Goal: Task Accomplishment & Management: Manage account settings

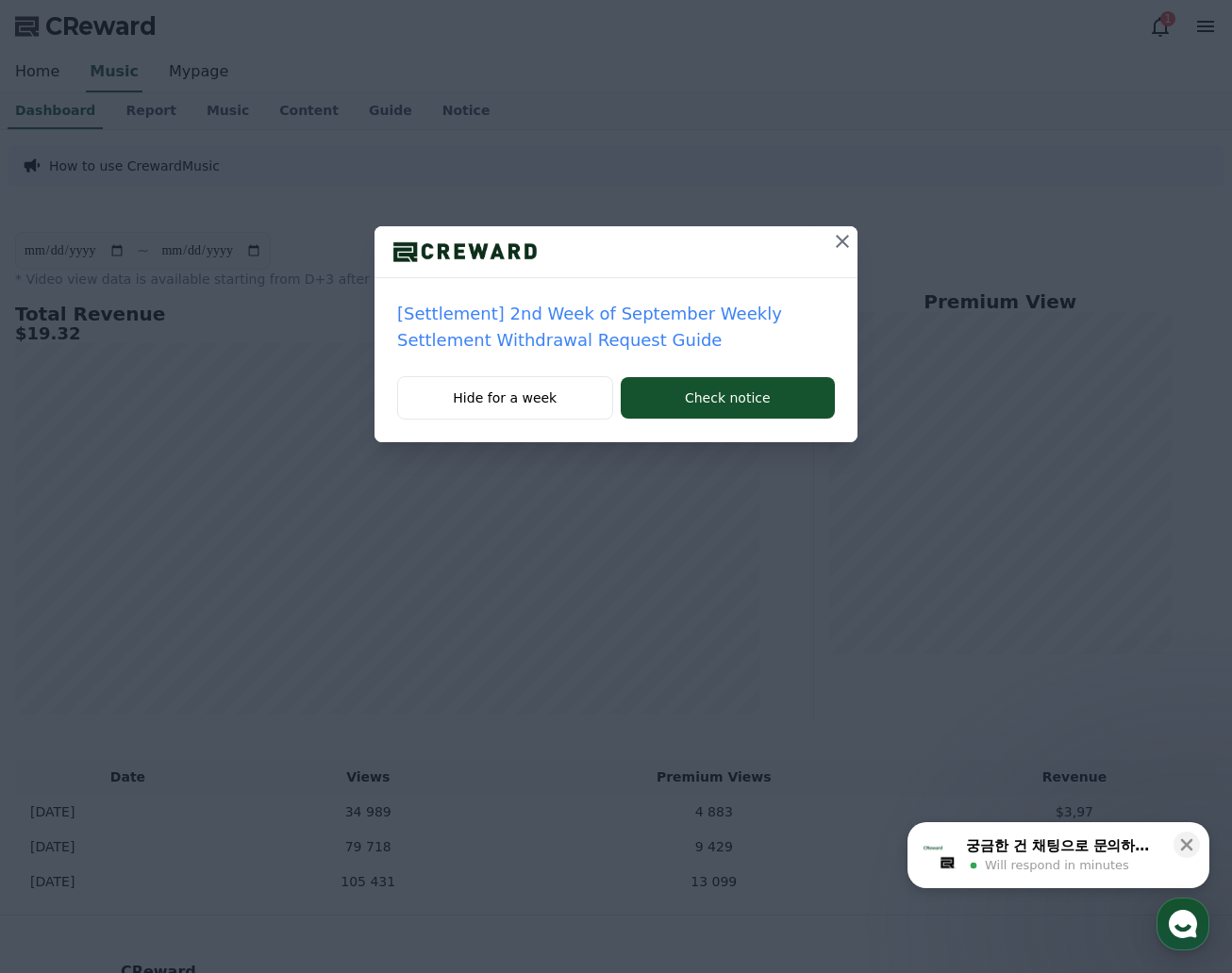
click at [755, 321] on p "[Settlement] 2nd Week of September Weekly Settlement Withdrawal Request Guide" at bounding box center [616, 327] width 438 height 53
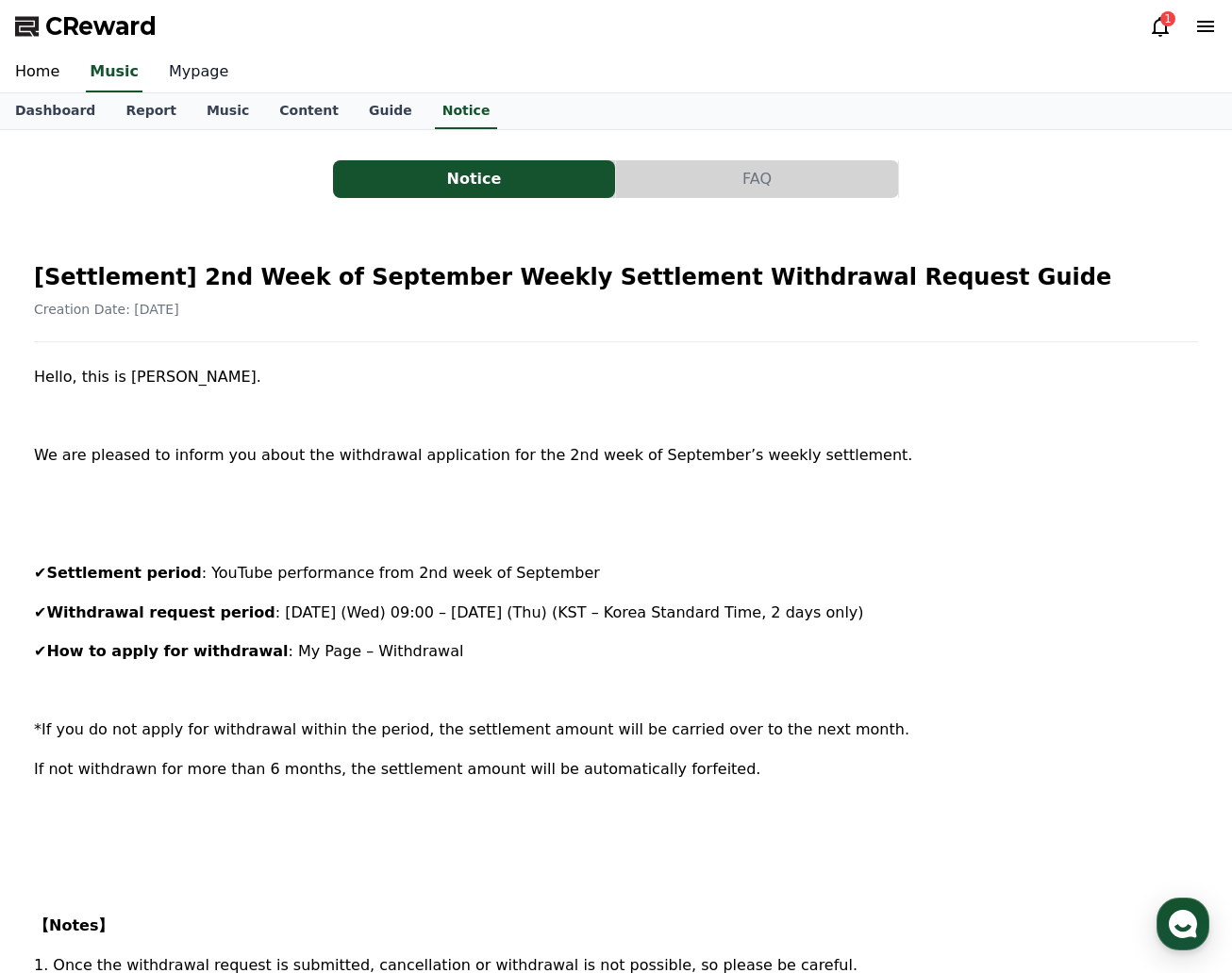
click at [179, 83] on link "Mypage" at bounding box center [198, 72] width 89 height 40
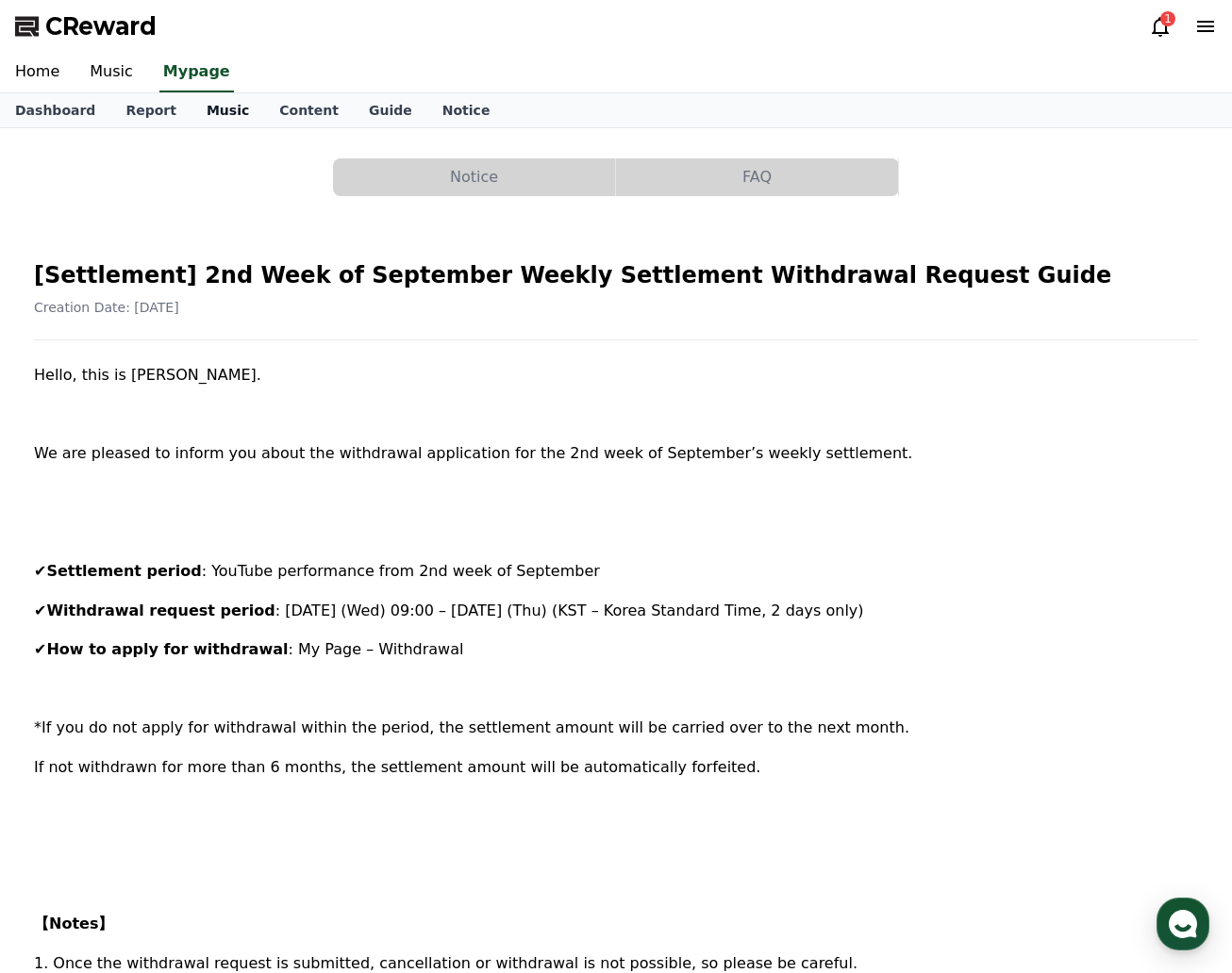
select select "**********"
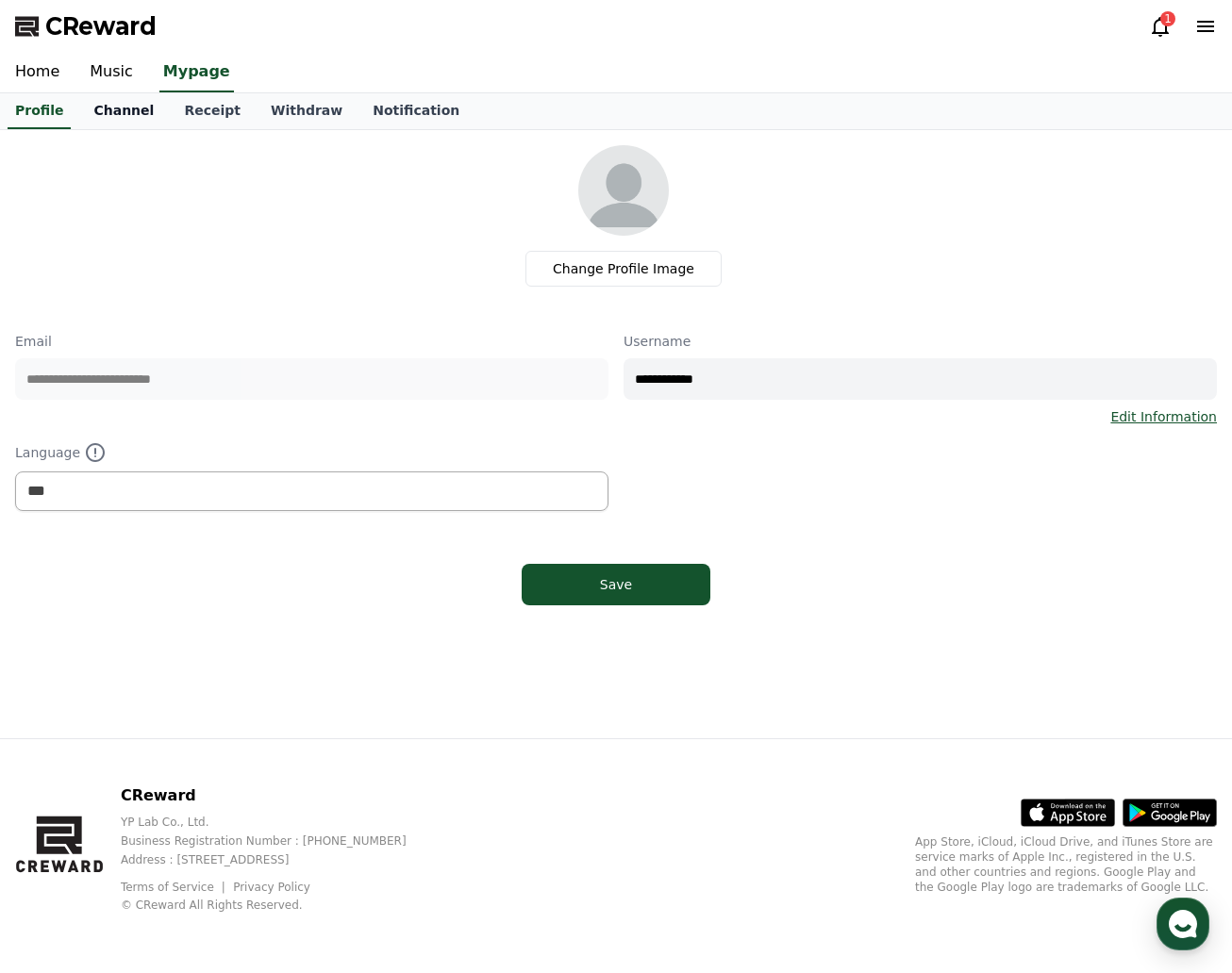
click at [131, 115] on link "Channel" at bounding box center [123, 111] width 90 height 36
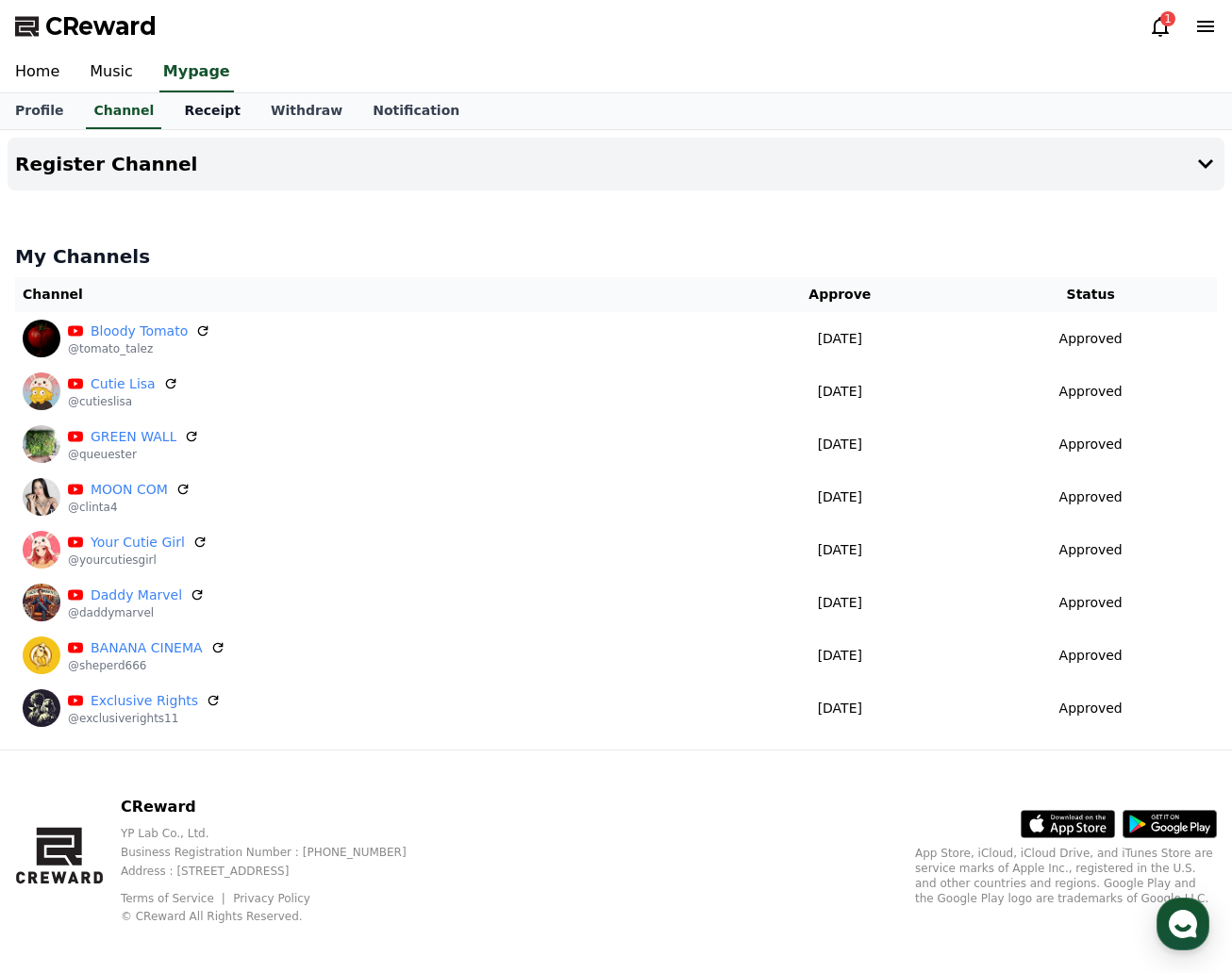
click at [201, 116] on link "Receipt" at bounding box center [212, 111] width 87 height 36
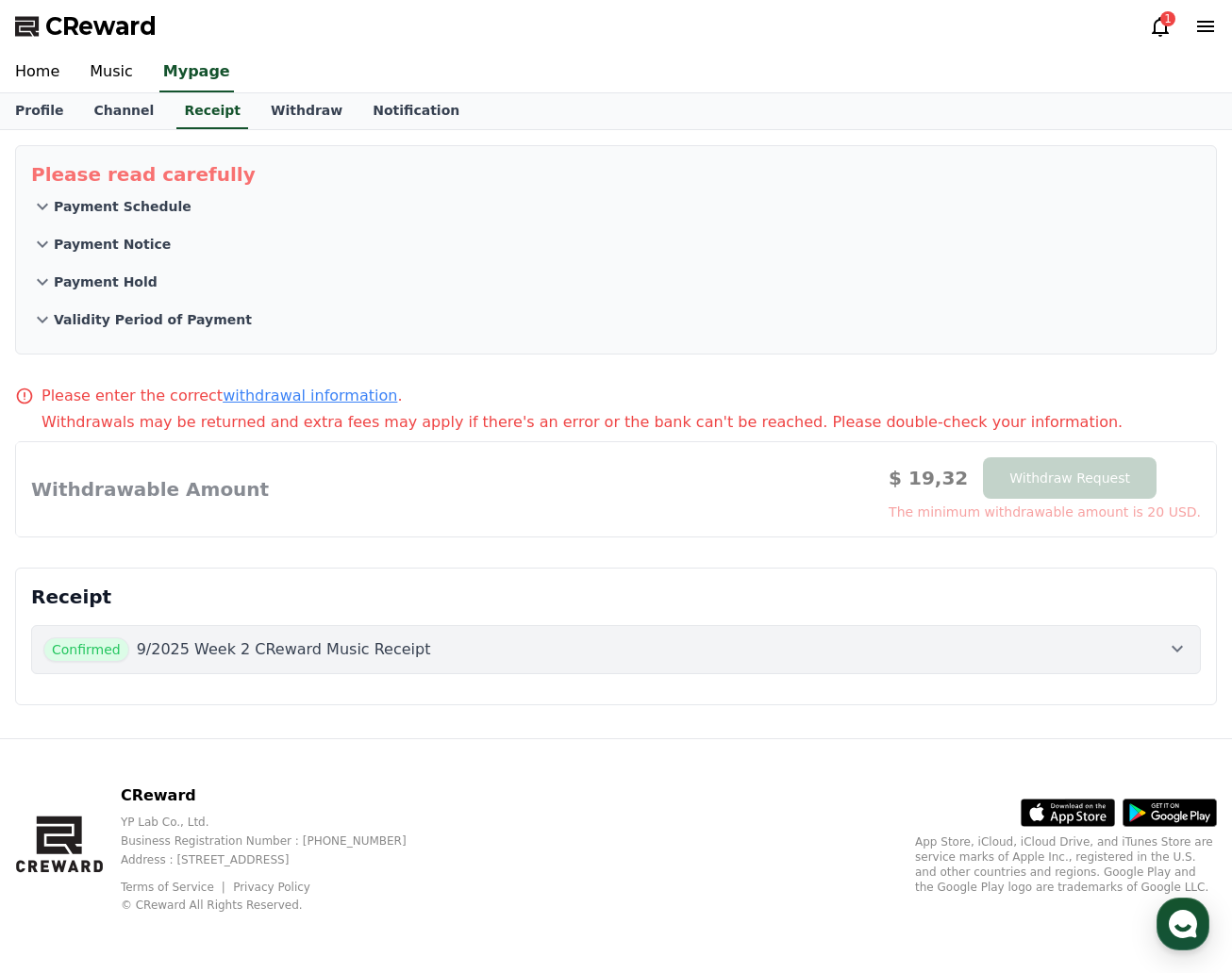
click at [354, 643] on p "9/2025 Week 2 CReward Music Receipt" at bounding box center [283, 649] width 294 height 23
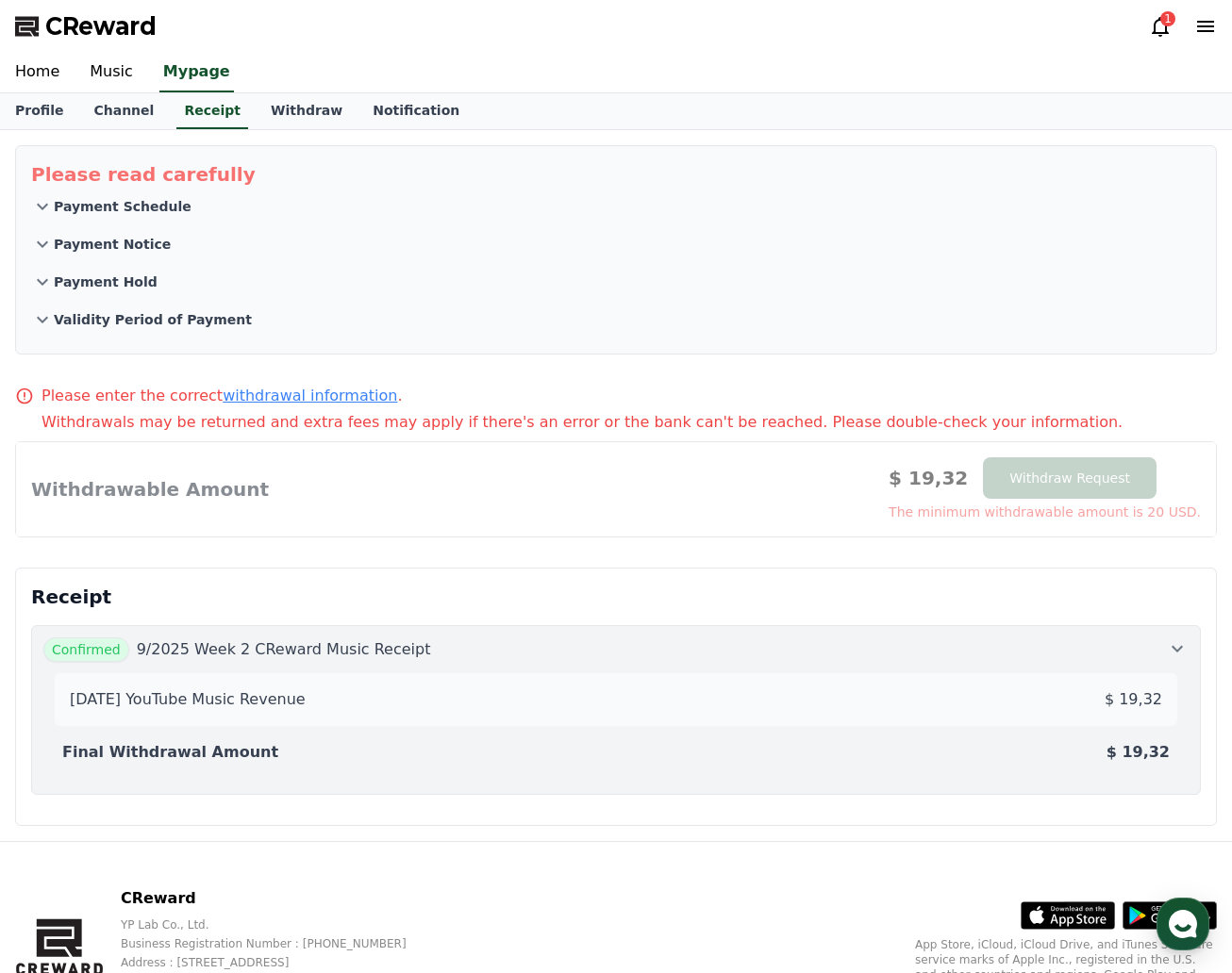
click at [254, 710] on p "[DATE] YouTube Music Revenue" at bounding box center [187, 700] width 236 height 23
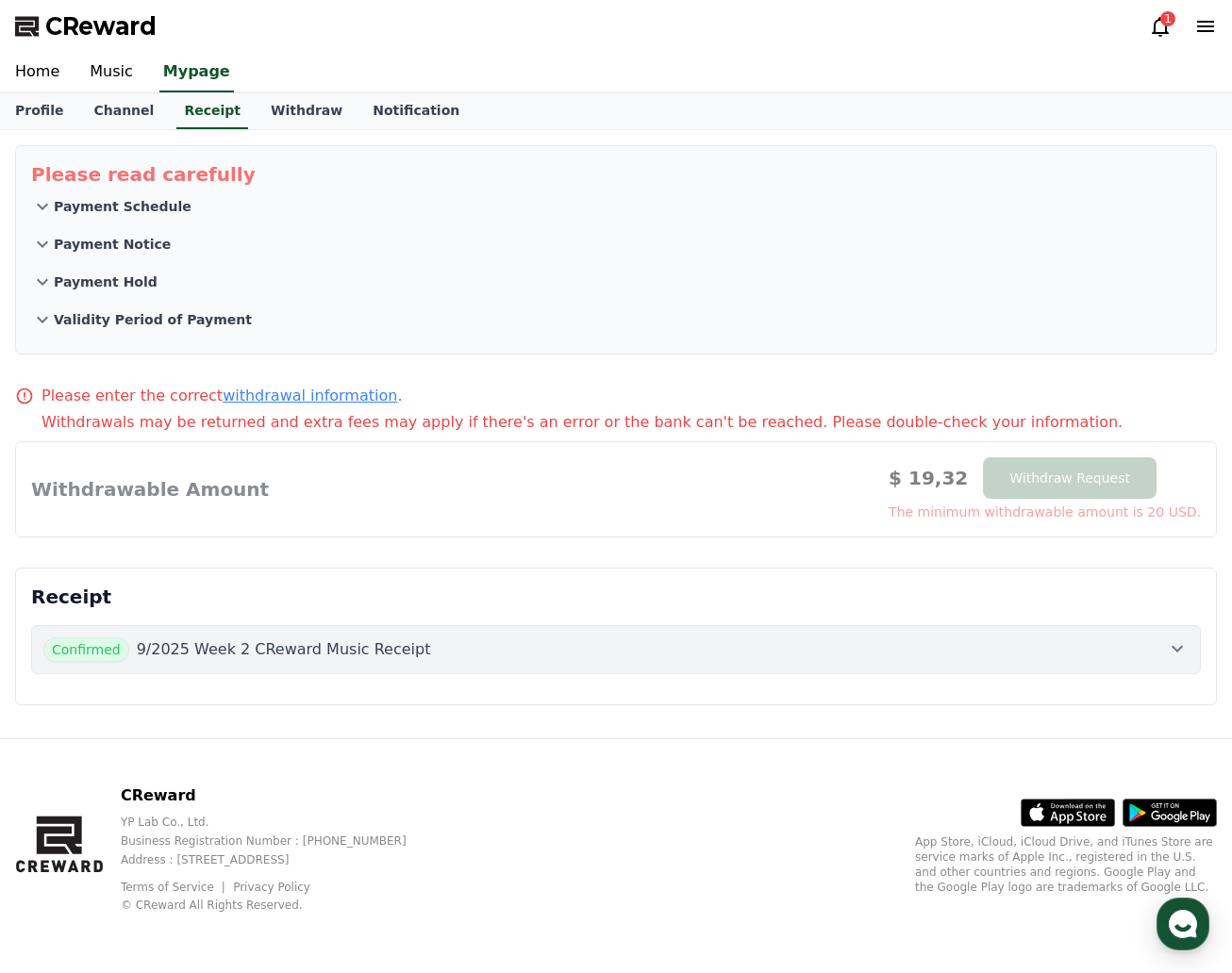
click at [266, 652] on p "9/2025 Week 2 CReward Music Receipt" at bounding box center [283, 649] width 294 height 23
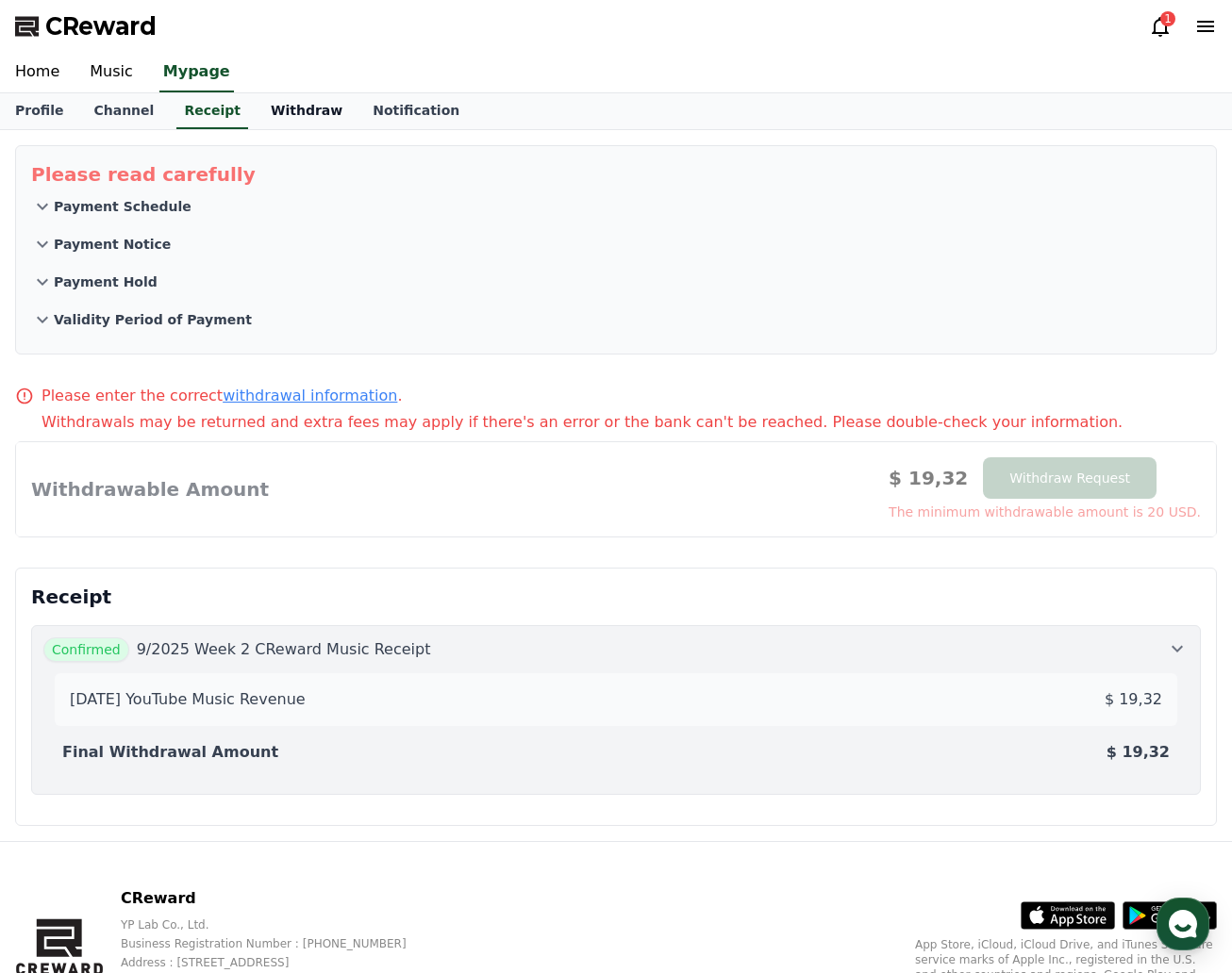
click at [292, 122] on link "Withdraw" at bounding box center [306, 111] width 102 height 36
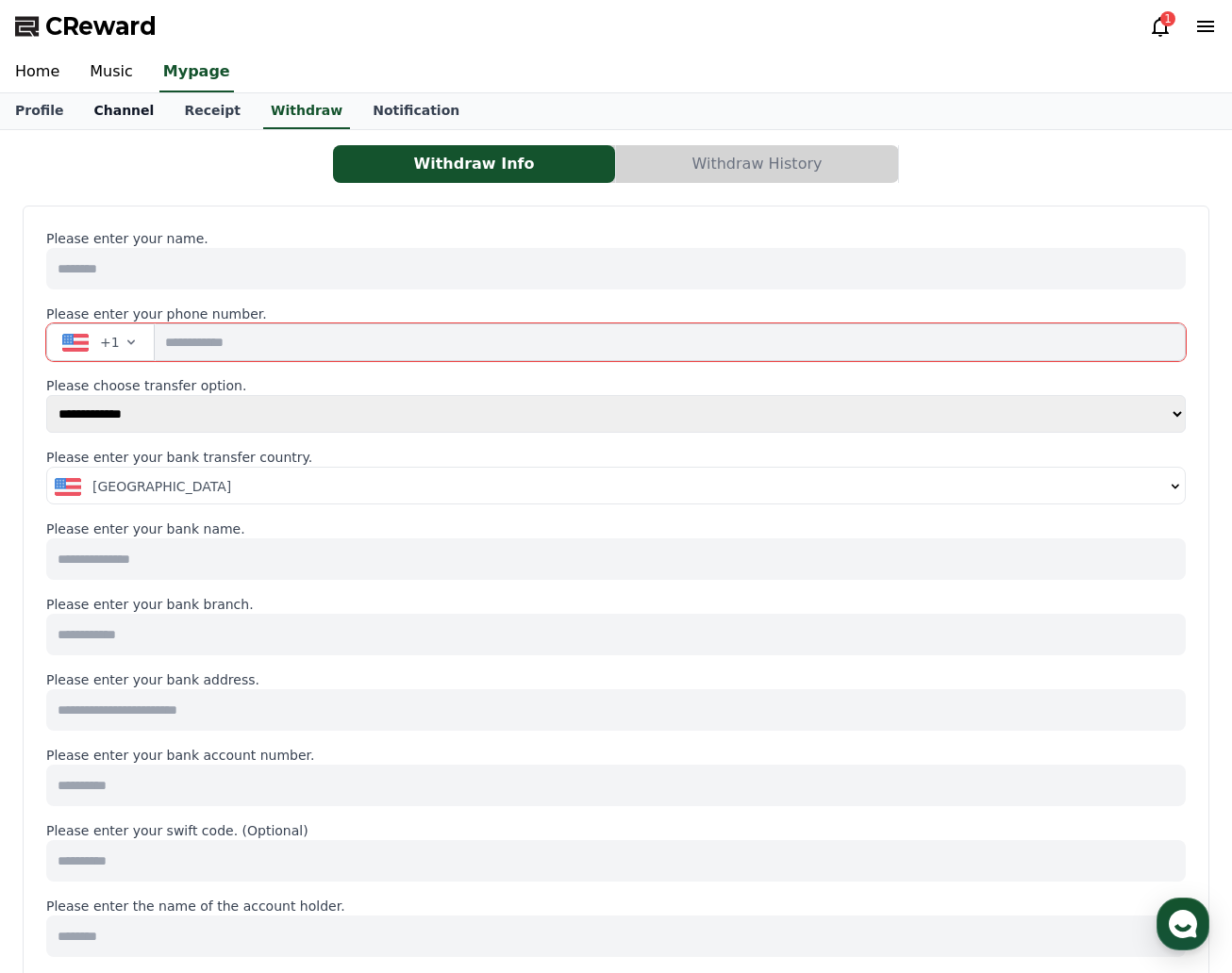
click at [135, 124] on link "Channel" at bounding box center [123, 111] width 90 height 36
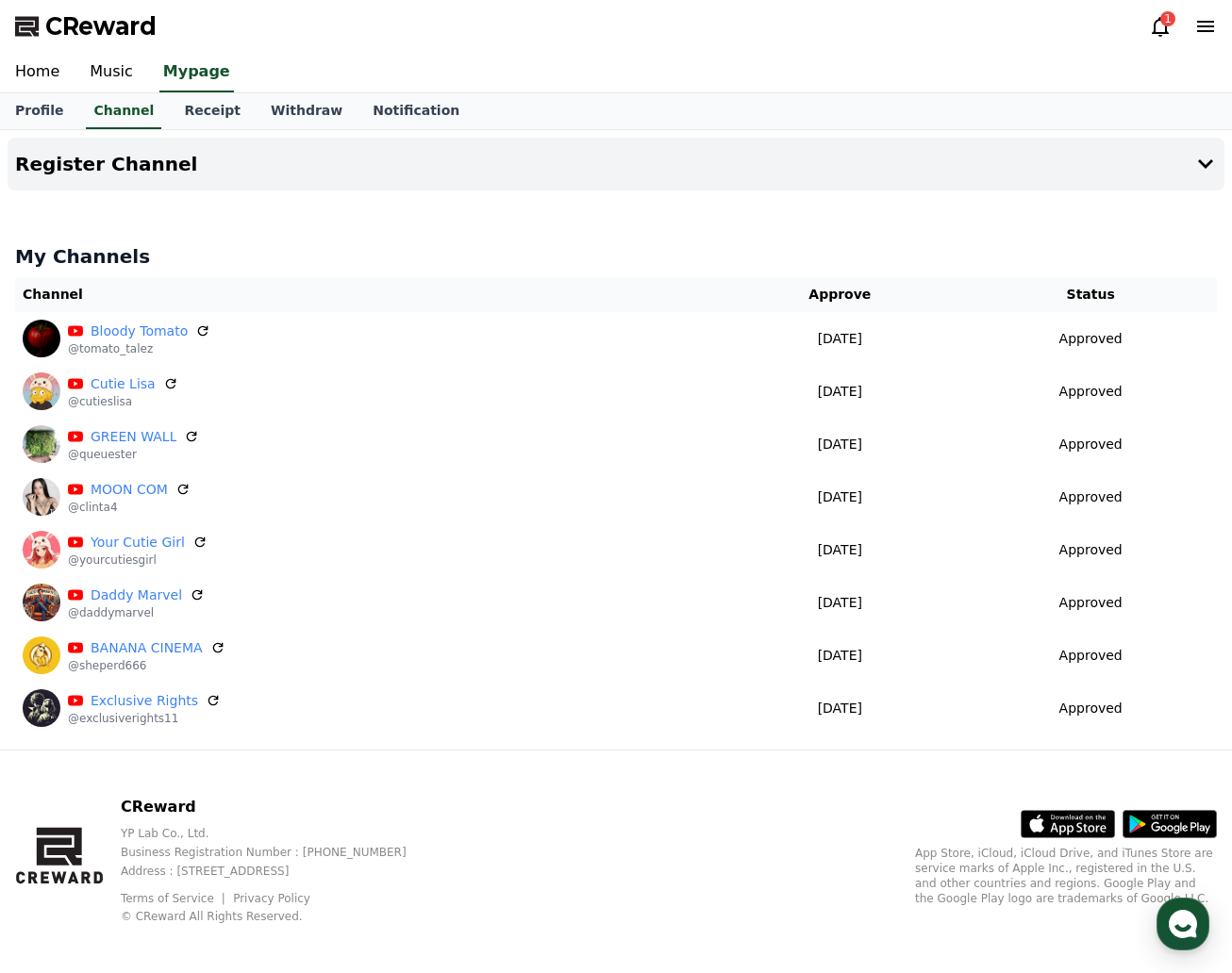
click at [350, 133] on div "Register Channel My Channels Channel Approve Status Bloody Tomato @tomato_talez…" at bounding box center [616, 439] width 1232 height 619
click at [358, 125] on link "Notification" at bounding box center [416, 111] width 117 height 36
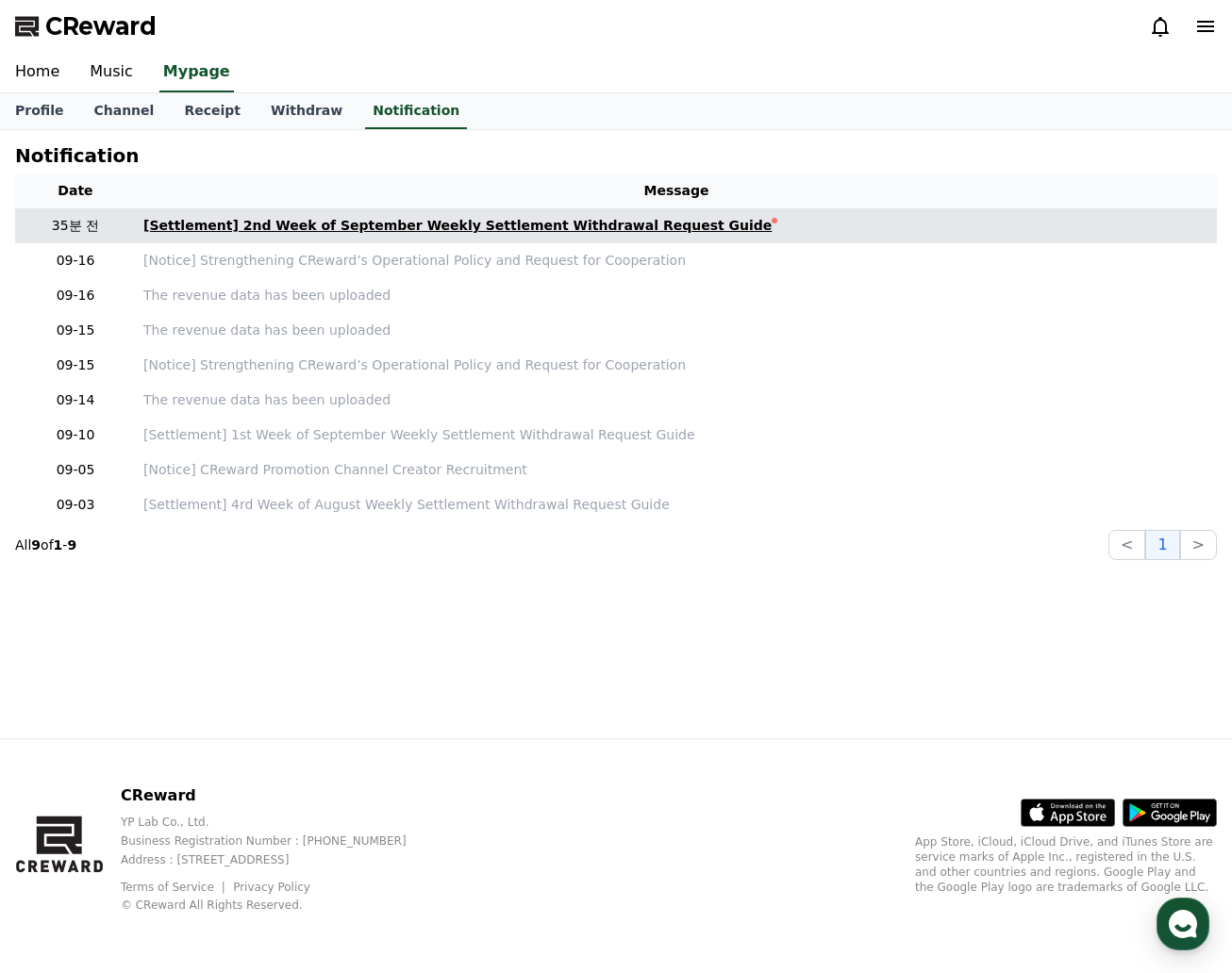
click at [390, 230] on div "[Settlement] 2nd Week of September Weekly Settlement Withdrawal Request Guide" at bounding box center [458, 226] width 628 height 20
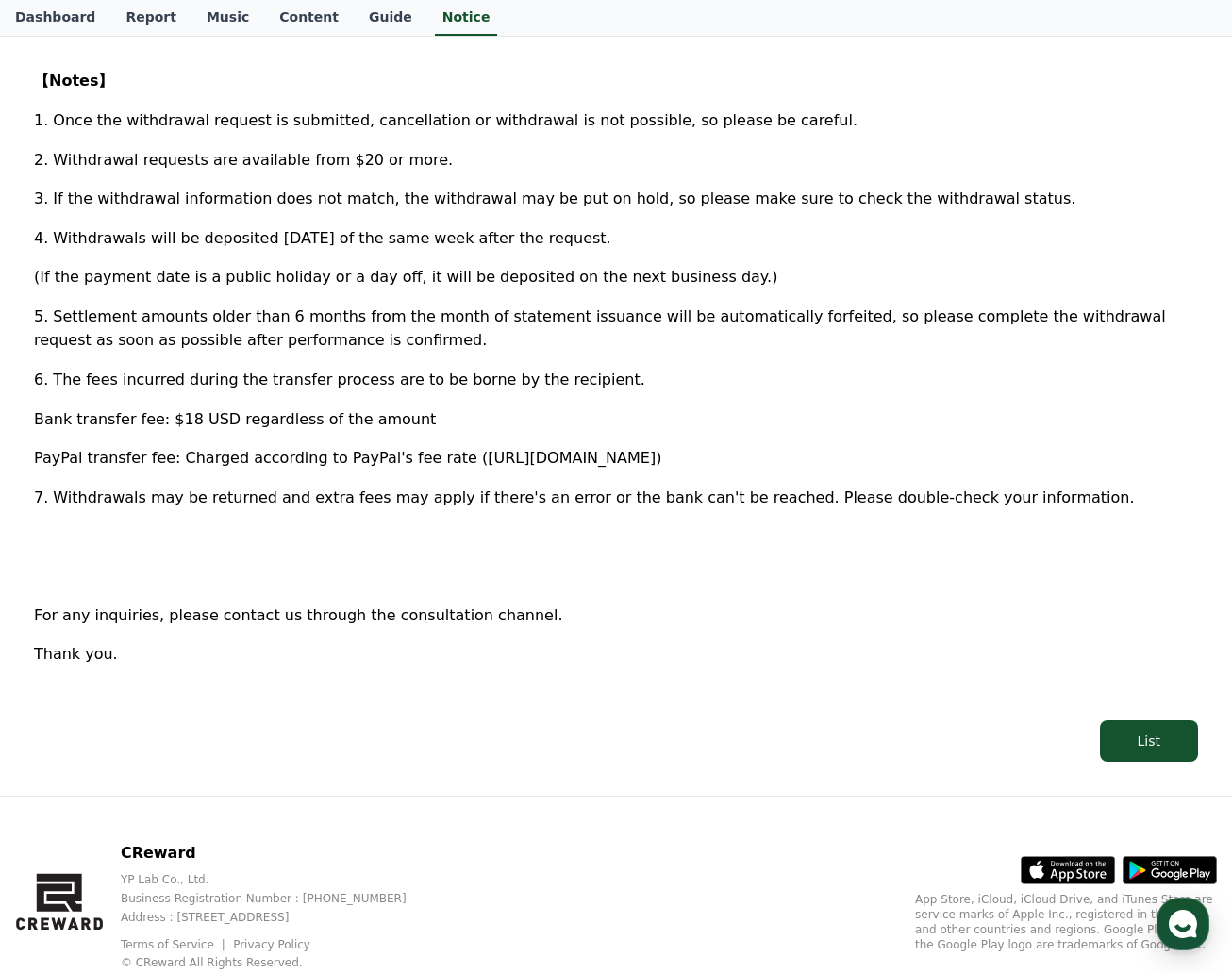
scroll to position [848, 0]
